Goal: Navigation & Orientation: Go to known website

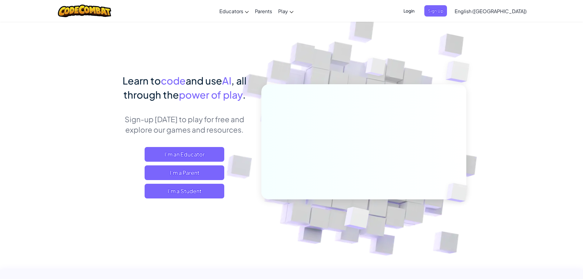
click at [512, 8] on span "English ([GEOGRAPHIC_DATA])" at bounding box center [491, 11] width 72 height 6
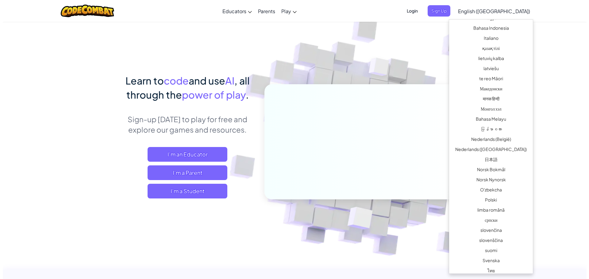
scroll to position [372, 0]
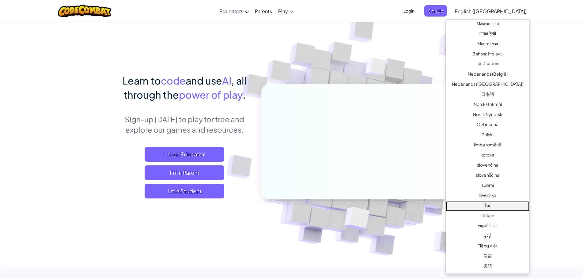
click at [498, 204] on link "ไทย" at bounding box center [488, 206] width 84 height 10
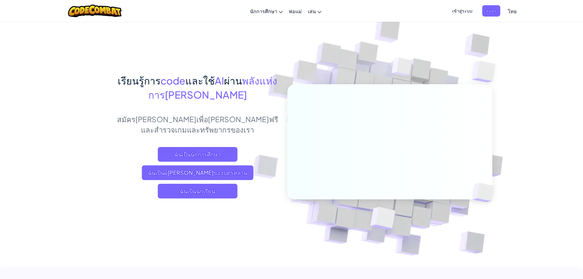
click at [461, 9] on span "เข้าสู่ระบบ" at bounding box center [463, 10] width 28 height 11
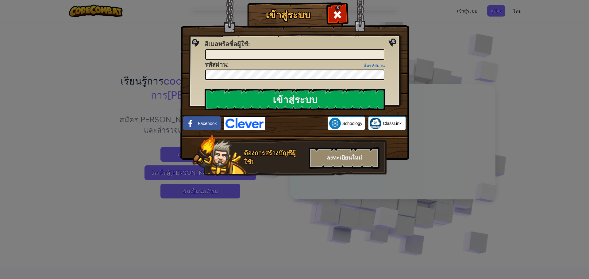
click at [304, 130] on iframe at bounding box center [296, 123] width 63 height 13
